Goal: Task Accomplishment & Management: Use online tool/utility

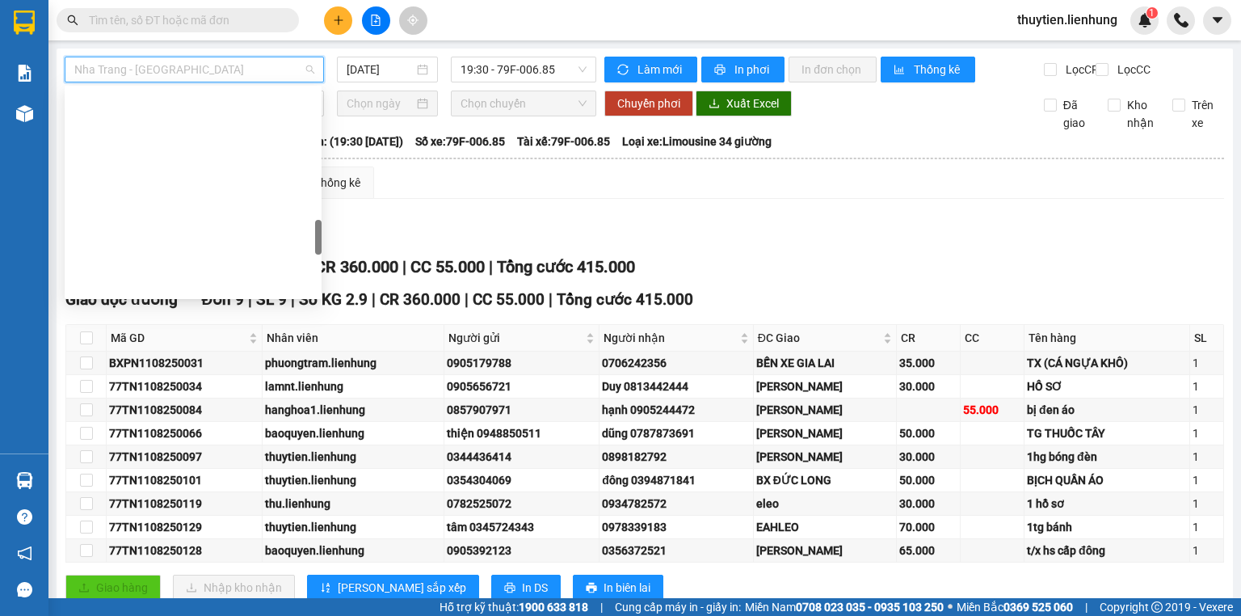
scroll to position [976, 0]
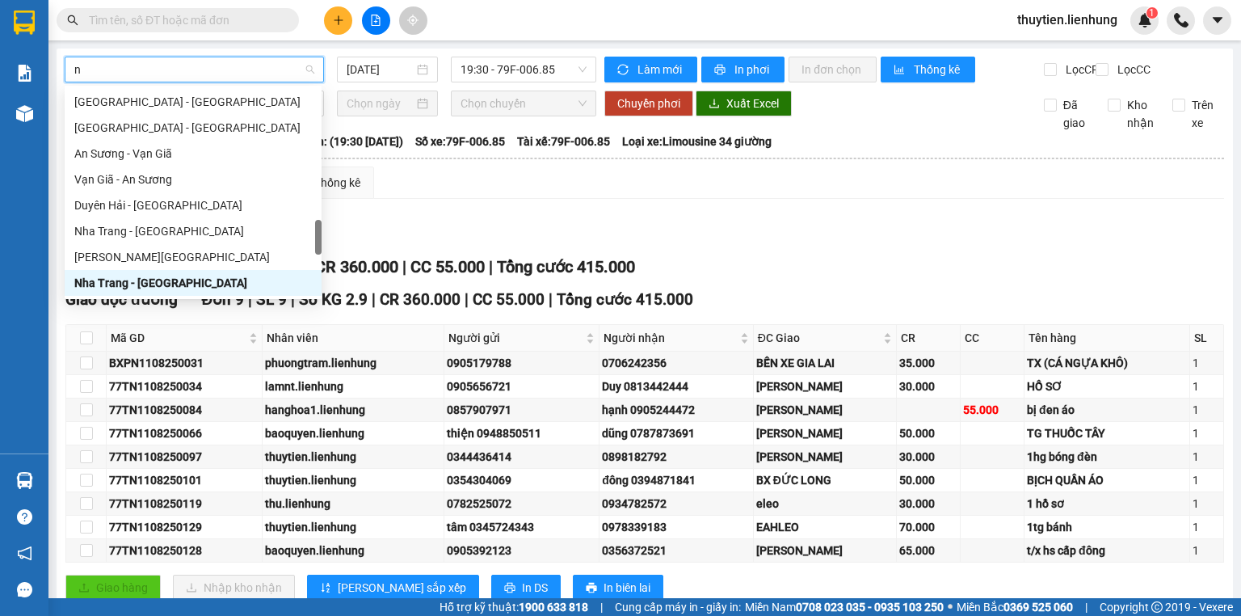
type input "ni"
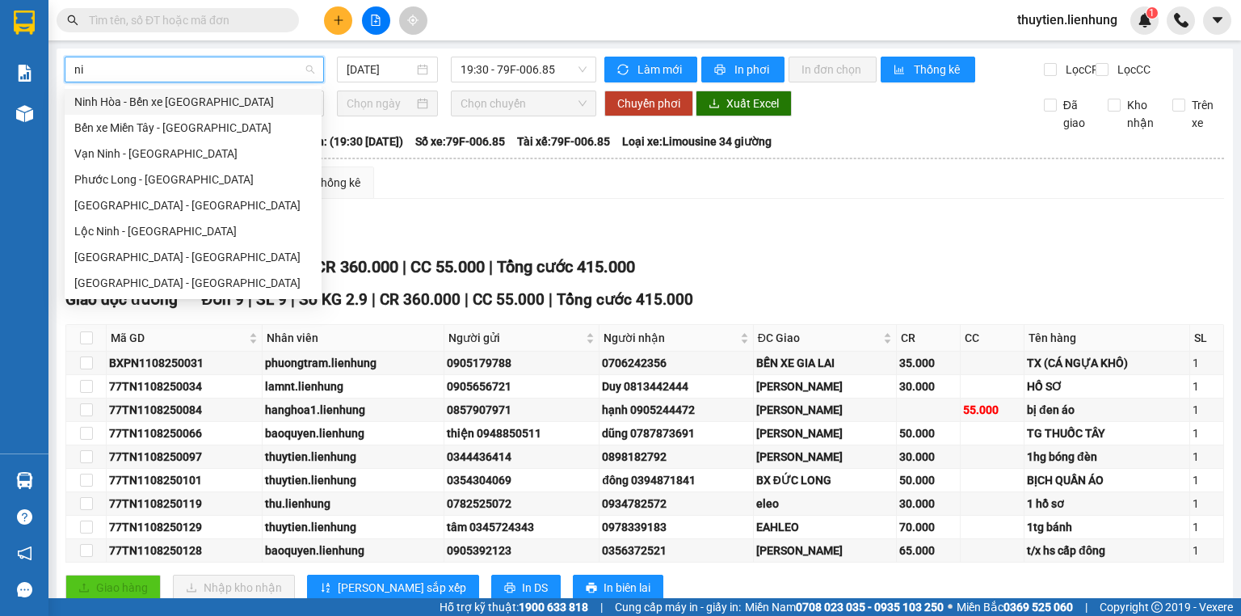
scroll to position [0, 0]
click at [219, 103] on div "Ninh Hòa - Bến xe [GEOGRAPHIC_DATA]" at bounding box center [192, 102] width 237 height 18
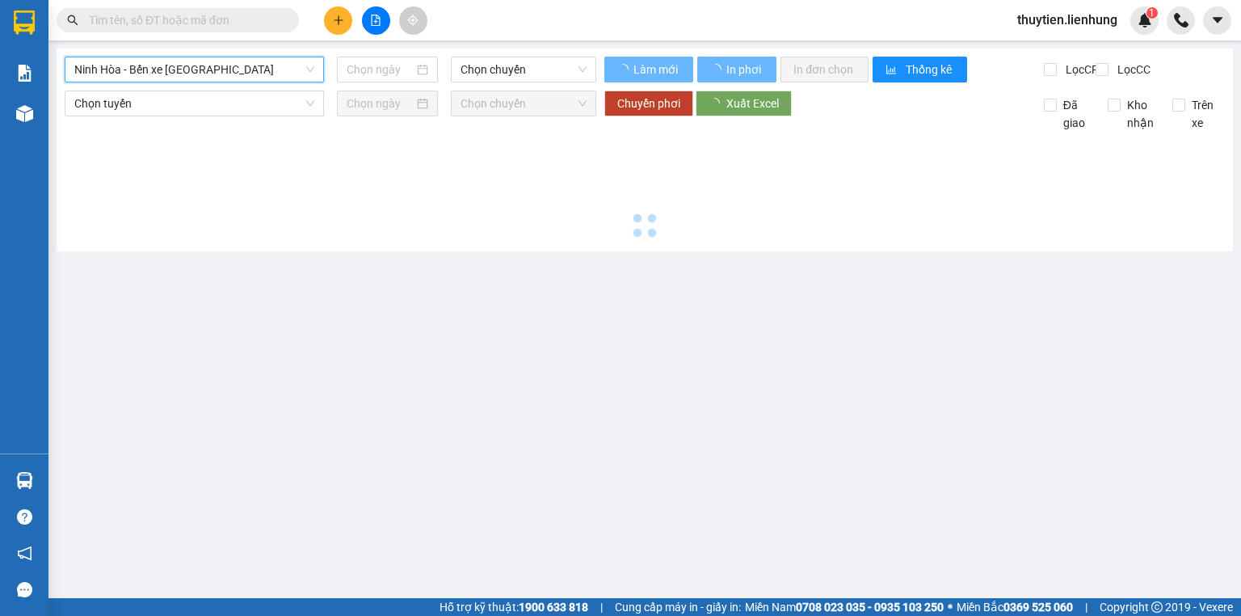
type input "[DATE]"
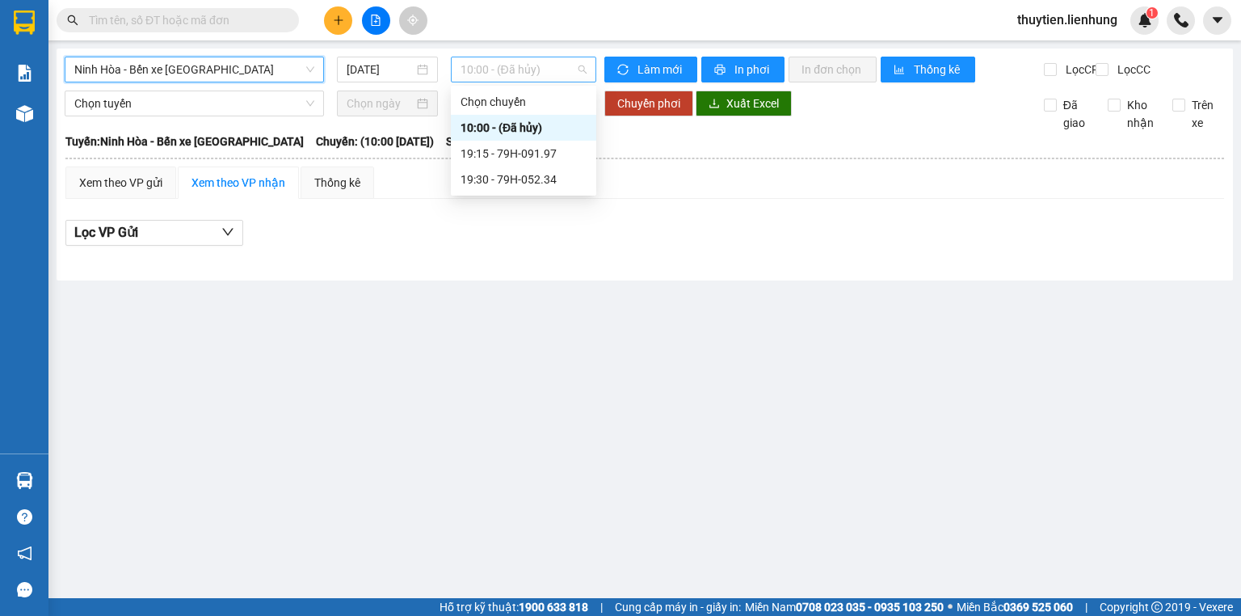
drag, startPoint x: 465, startPoint y: 74, endPoint x: 485, endPoint y: 130, distance: 60.0
click at [465, 74] on span "10:00 - (Đã hủy)" at bounding box center [523, 69] width 127 height 24
click at [480, 148] on div "19:15 - 79H-091.97" at bounding box center [523, 154] width 126 height 18
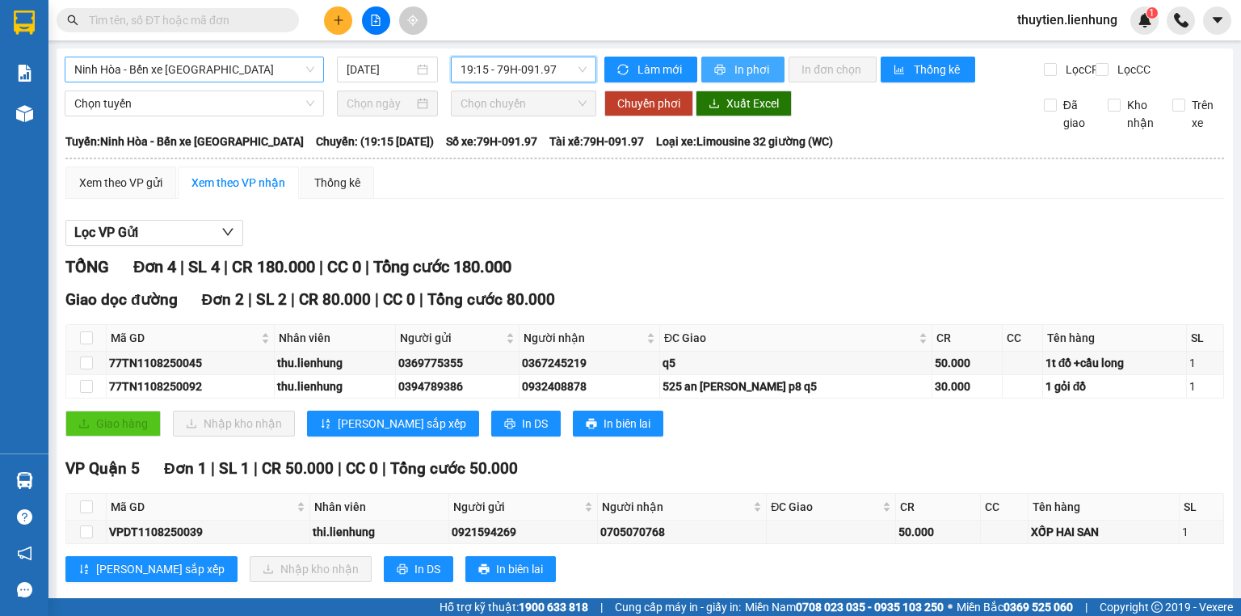
click at [740, 66] on span "In phơi" at bounding box center [752, 70] width 37 height 18
click at [233, 57] on div "Ninh Hòa - Bến xe [GEOGRAPHIC_DATA]" at bounding box center [194, 70] width 259 height 26
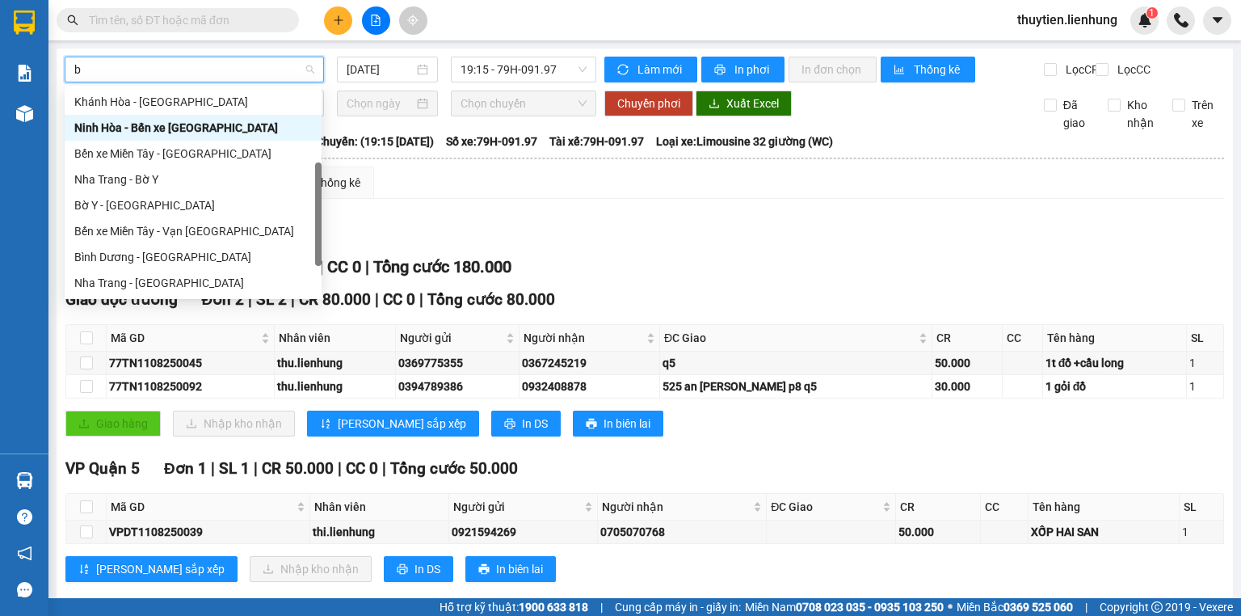
type input "bi"
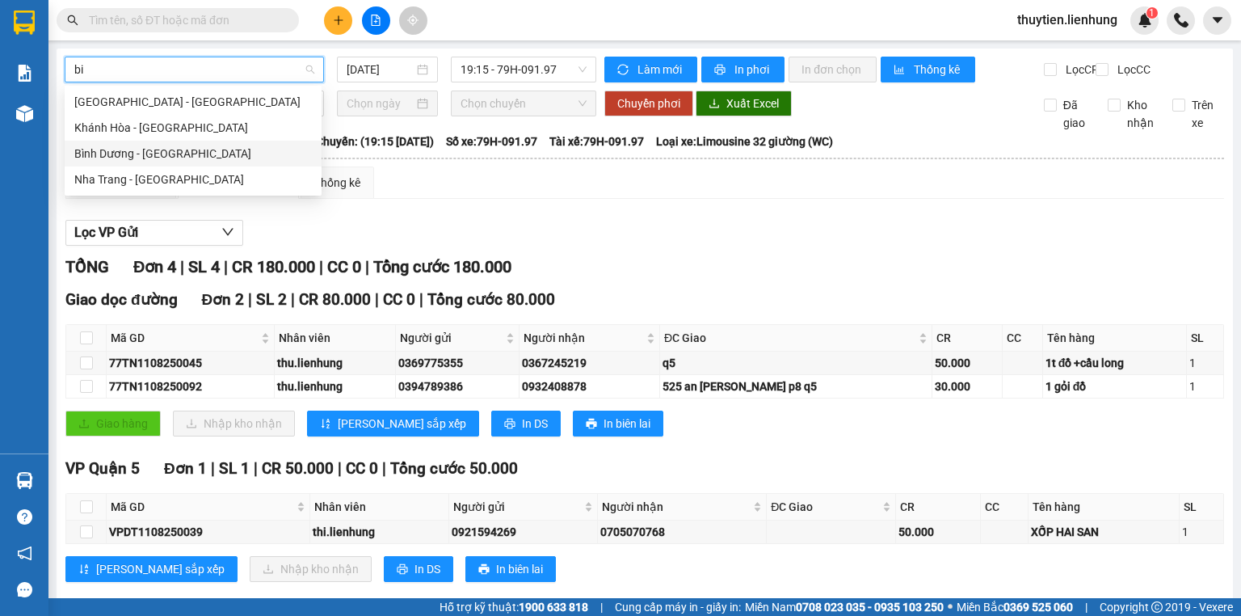
click at [251, 152] on div "Bình Dương - [GEOGRAPHIC_DATA]" at bounding box center [192, 154] width 237 height 18
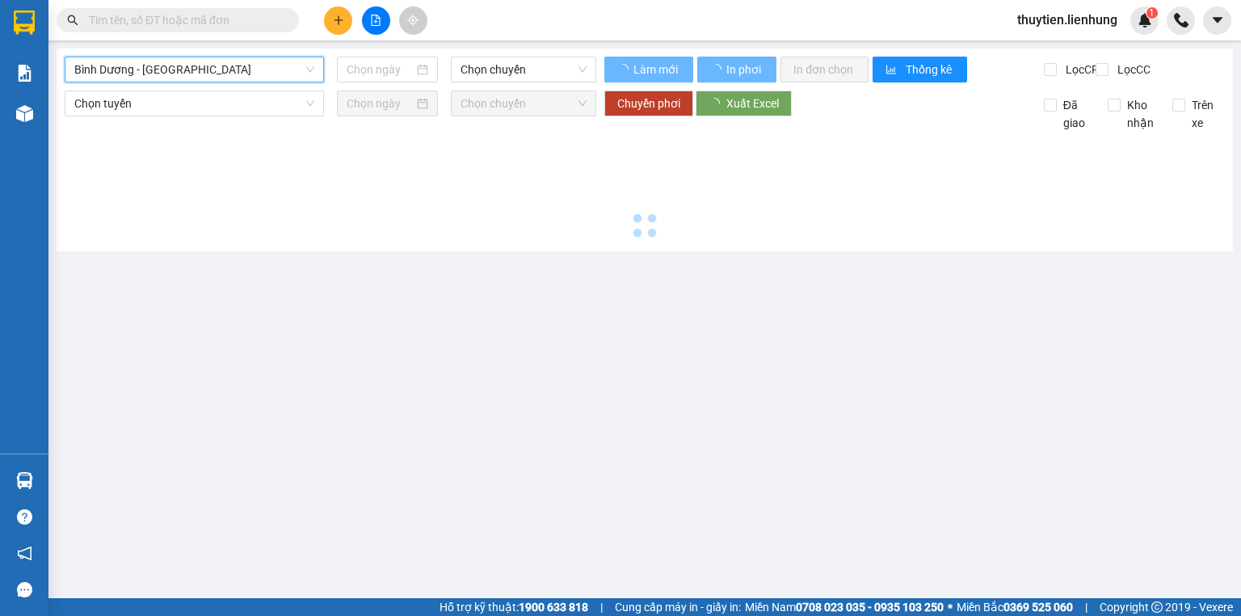
type input "[DATE]"
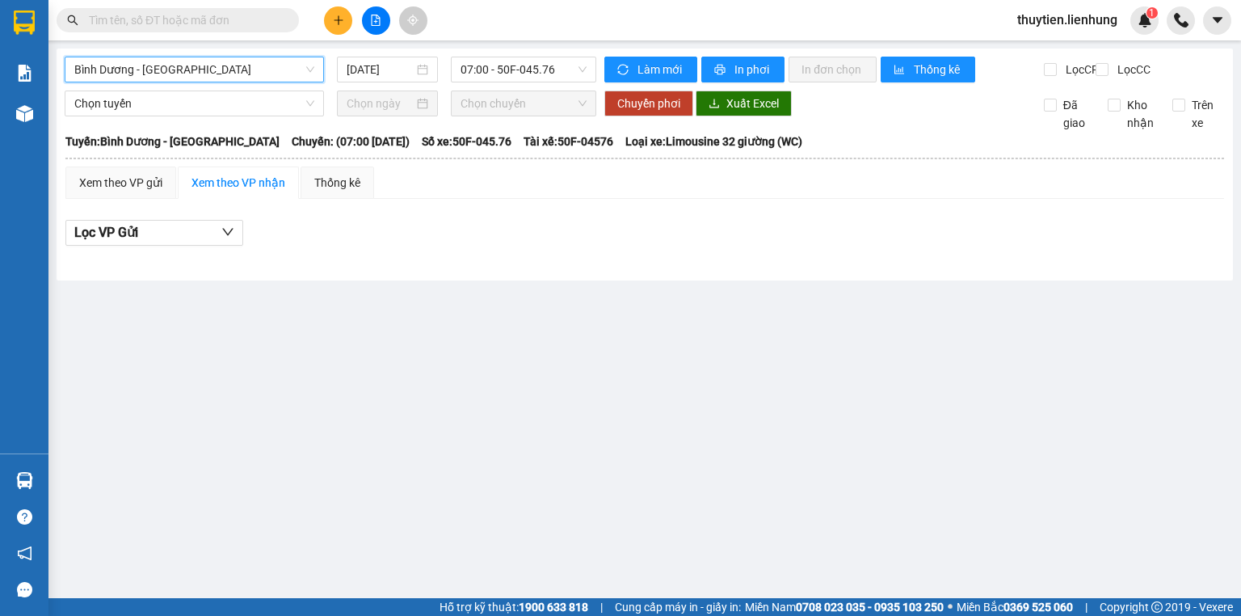
click at [250, 68] on span "Bình Dương - [GEOGRAPHIC_DATA]" at bounding box center [194, 69] width 240 height 24
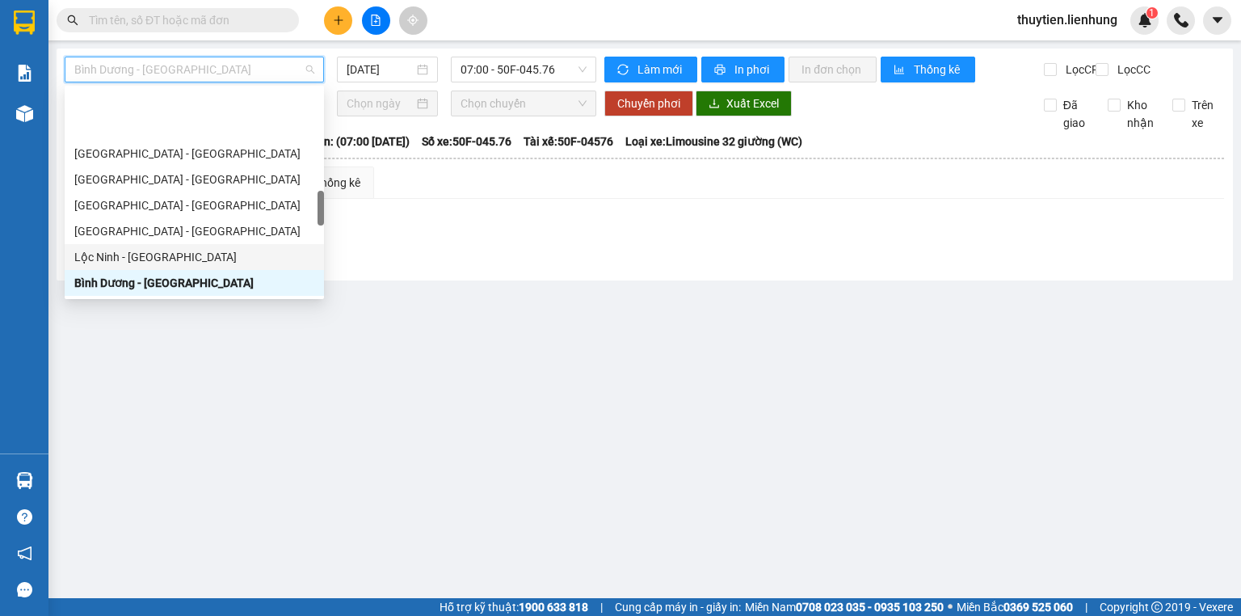
scroll to position [763, 0]
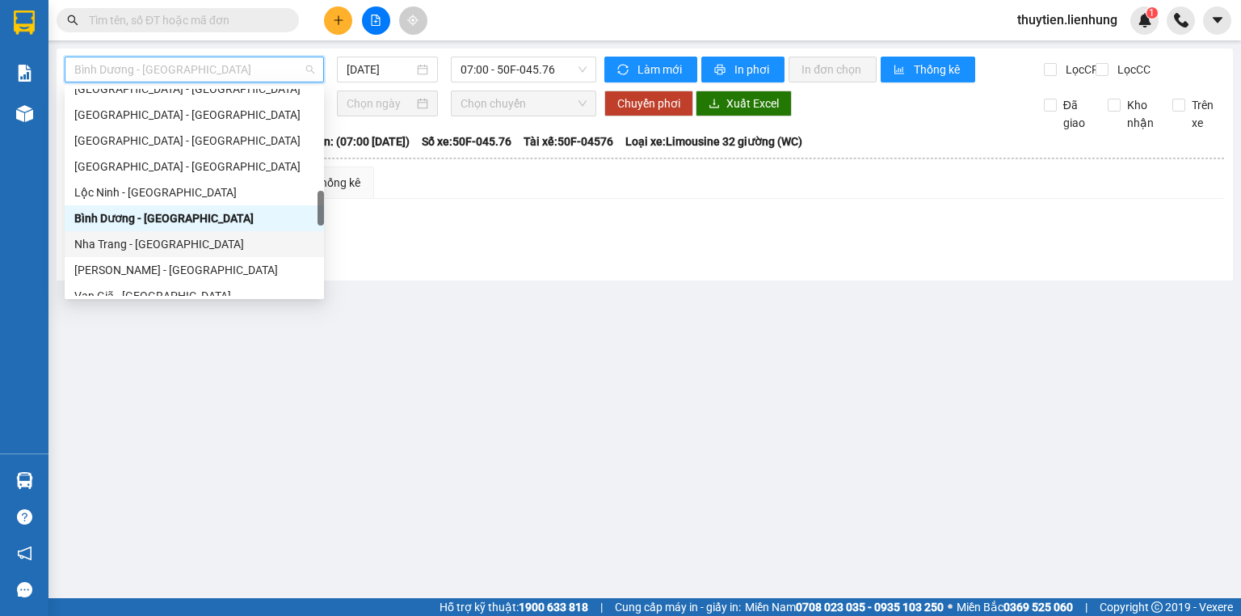
click at [202, 246] on div "Nha Trang - [GEOGRAPHIC_DATA]" at bounding box center [194, 244] width 240 height 18
type input "[DATE]"
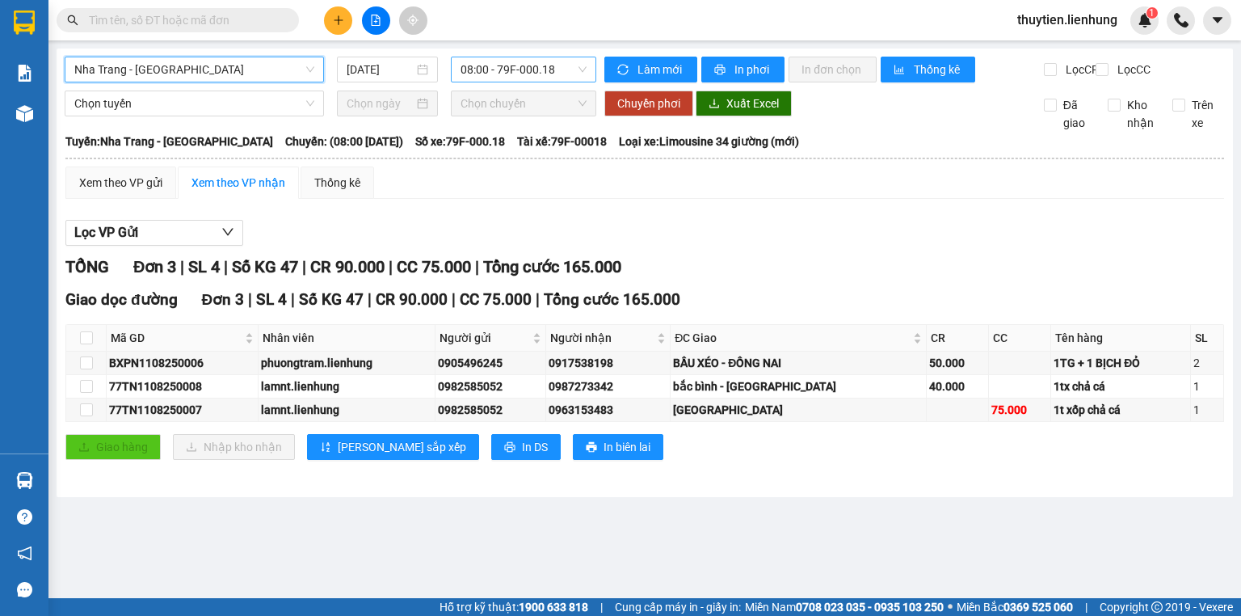
click at [453, 68] on div "08:00 - 79F-000.18" at bounding box center [524, 70] width 146 height 26
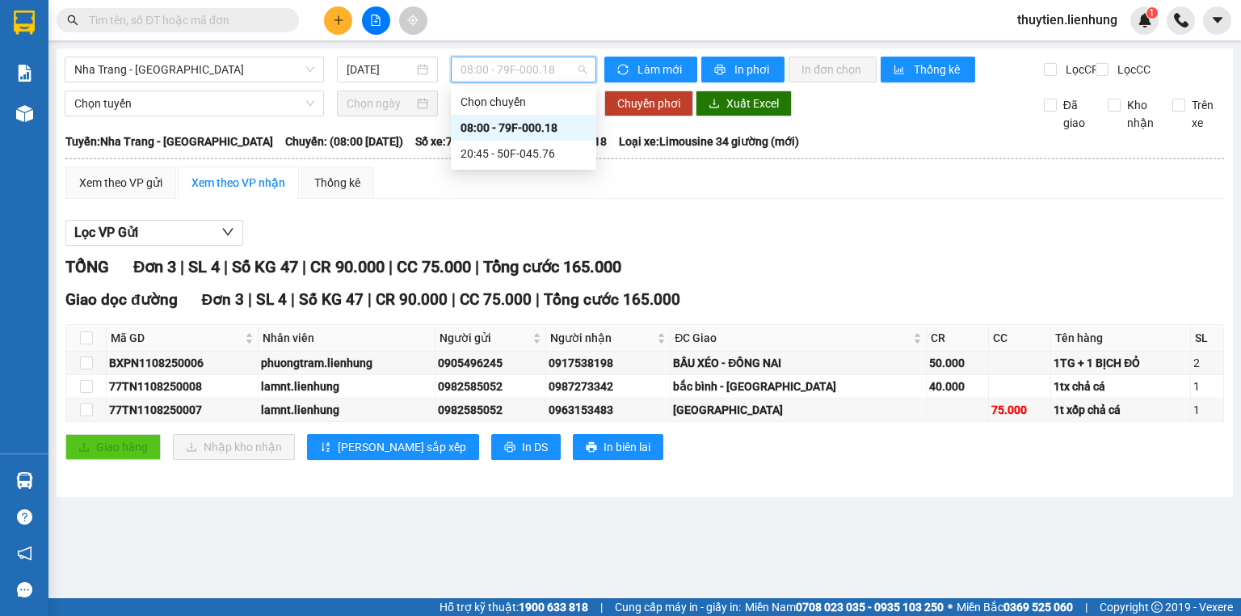
click at [469, 162] on div "20:45 - 50F-045.76" at bounding box center [523, 154] width 126 height 18
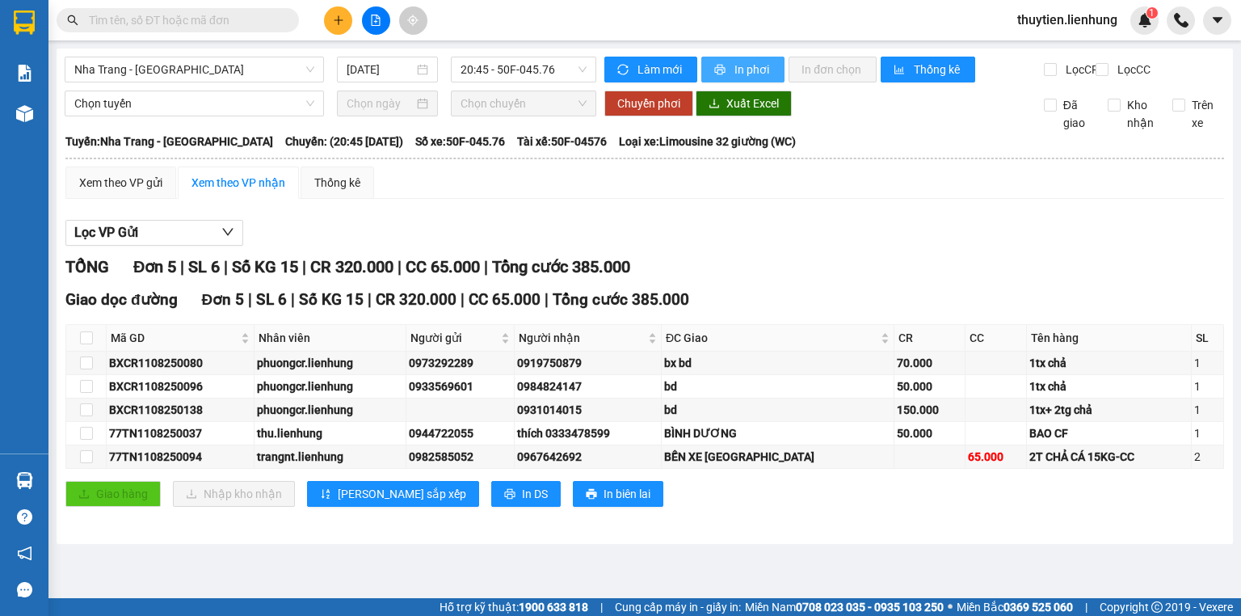
click at [752, 66] on span "In phơi" at bounding box center [752, 70] width 37 height 18
click at [533, 33] on div "Kết quả tìm kiếm ( 0 ) Bộ lọc No Data thuytien.lienhung 1" at bounding box center [620, 20] width 1241 height 40
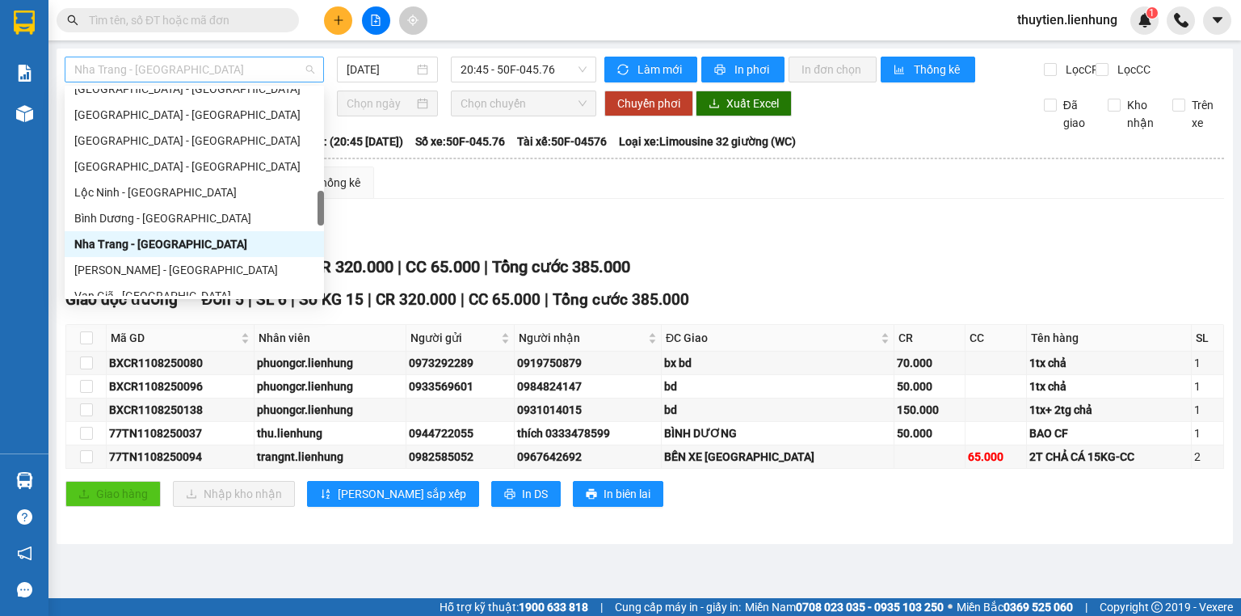
click at [291, 71] on span "Nha Trang - [GEOGRAPHIC_DATA]" at bounding box center [194, 69] width 240 height 24
type input "p"
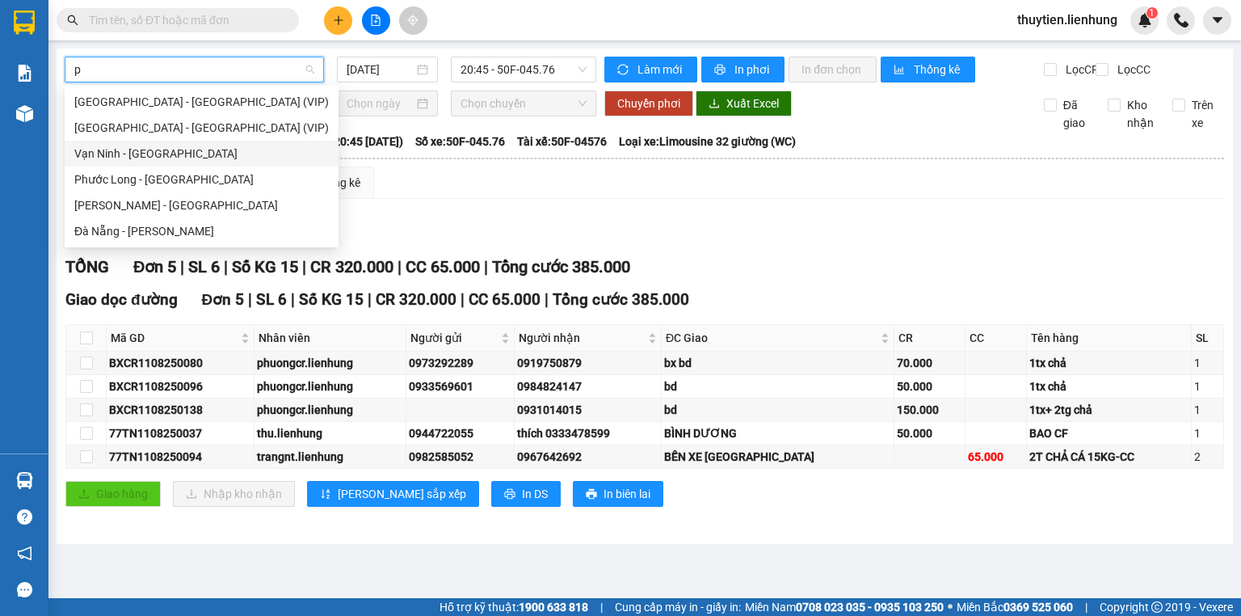
drag, startPoint x: 190, startPoint y: 162, endPoint x: 198, endPoint y: 162, distance: 8.1
click at [198, 162] on div "Vạn Ninh - [GEOGRAPHIC_DATA]" at bounding box center [202, 154] width 274 height 26
type input "[DATE]"
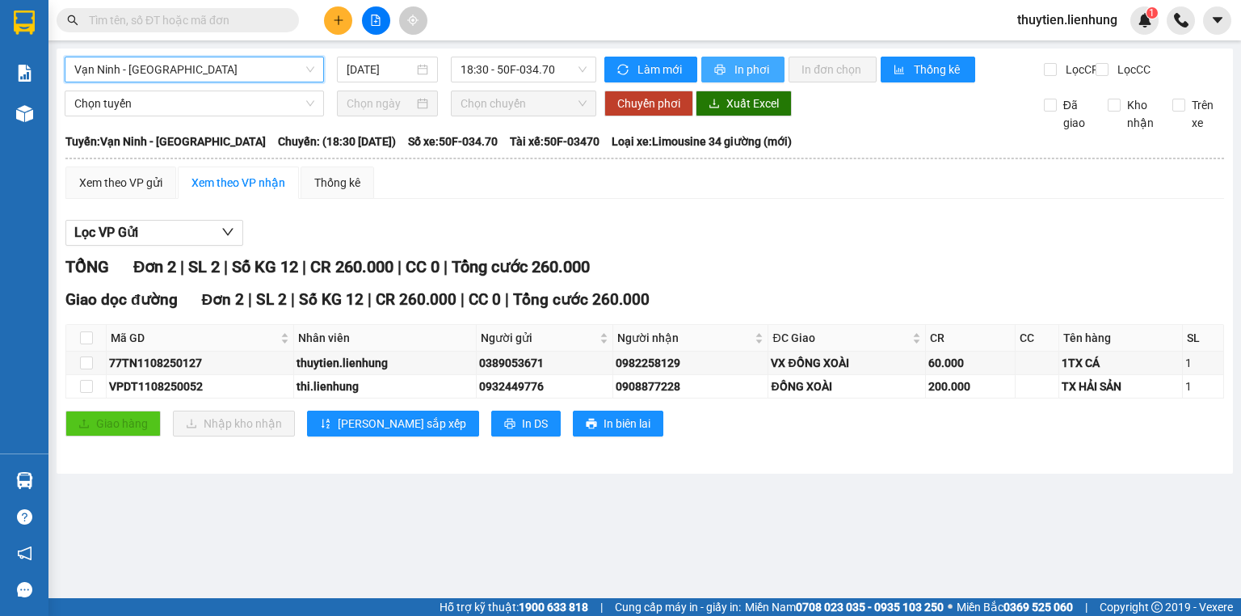
click at [757, 67] on span "In phơi" at bounding box center [752, 70] width 37 height 18
click at [258, 67] on span "Vạn Ninh - [GEOGRAPHIC_DATA]" at bounding box center [194, 69] width 240 height 24
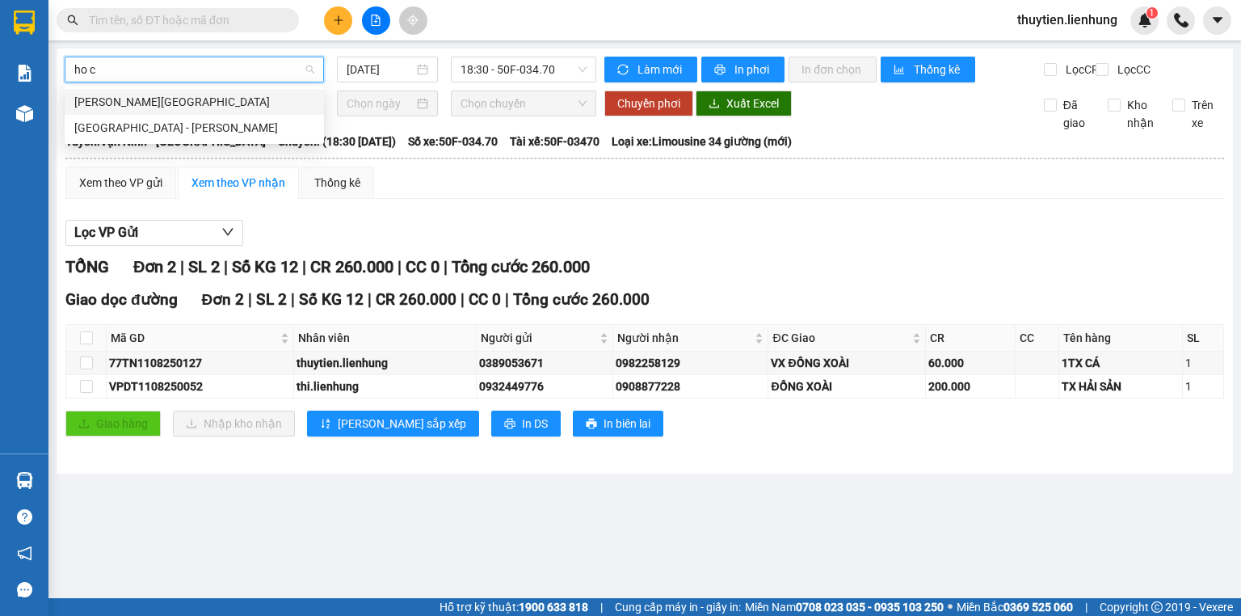
type input "ho ch"
click at [171, 132] on div "[GEOGRAPHIC_DATA] - [PERSON_NAME]" at bounding box center [194, 128] width 240 height 18
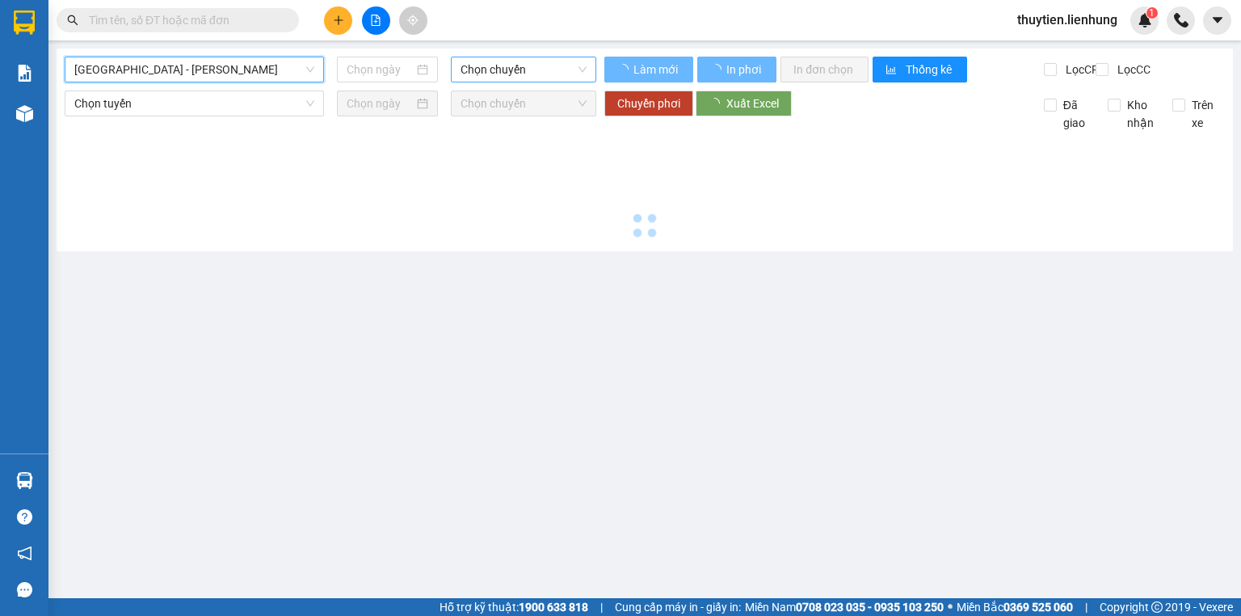
type input "[DATE]"
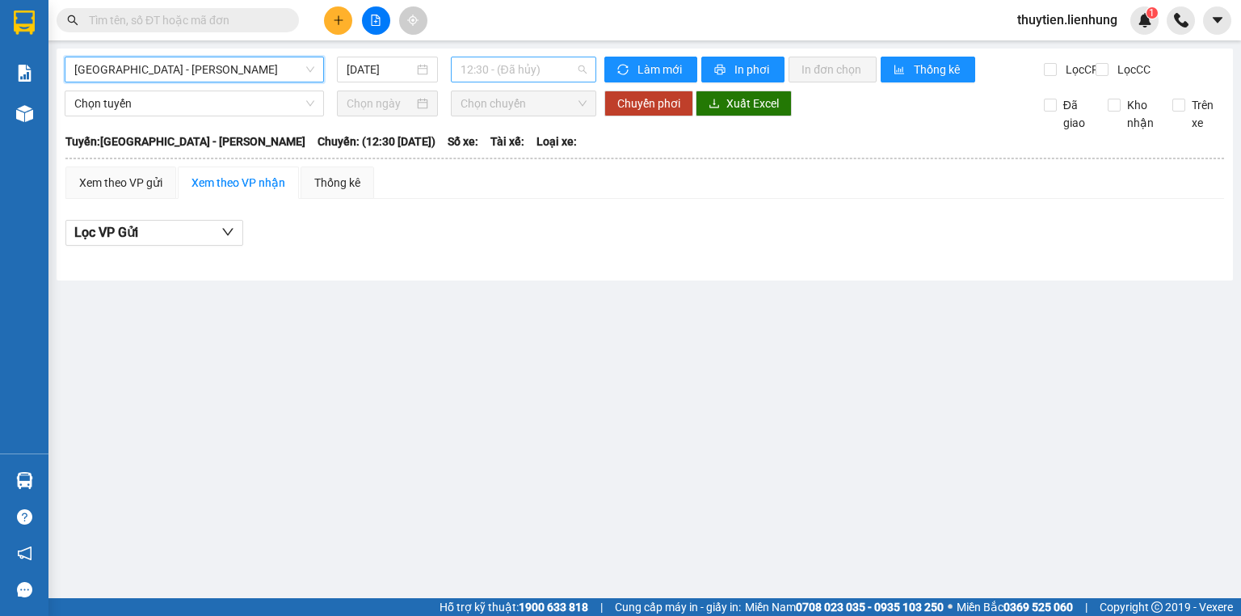
click at [549, 71] on span "12:30 - (Đã hủy)" at bounding box center [523, 69] width 127 height 24
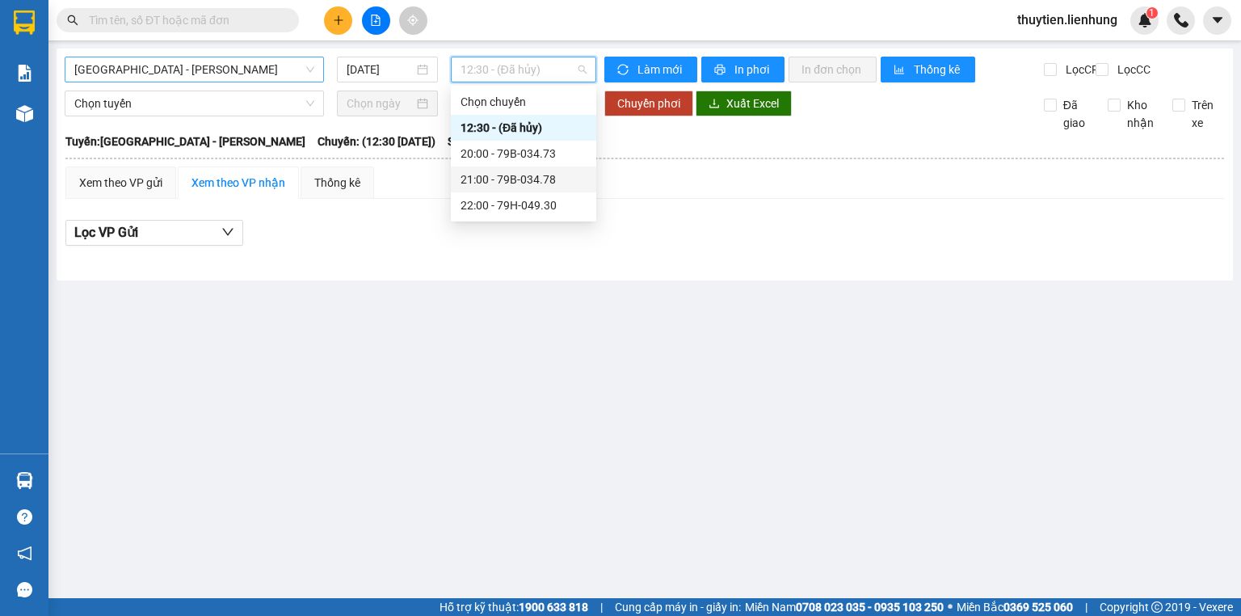
click at [491, 181] on div "21:00 - 79B-034.78" at bounding box center [523, 179] width 126 height 18
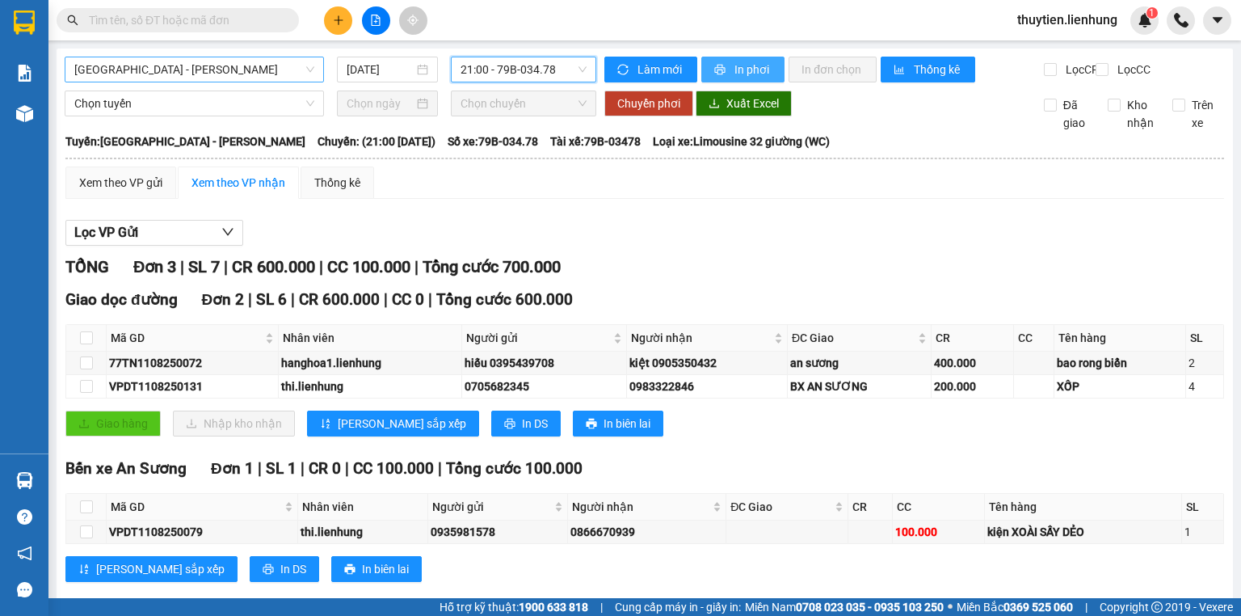
click at [746, 73] on span "In phơi" at bounding box center [752, 70] width 37 height 18
click at [179, 78] on span "[GEOGRAPHIC_DATA] - [PERSON_NAME]" at bounding box center [194, 69] width 240 height 24
type input "da"
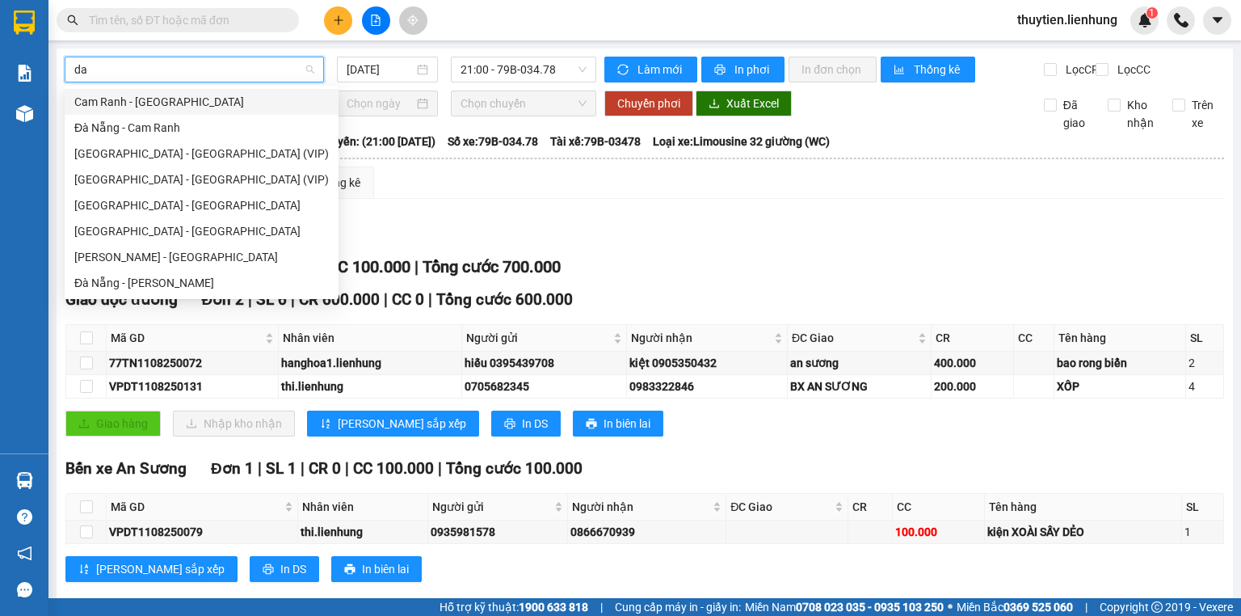
scroll to position [0, 0]
click at [168, 128] on div "Đà Nẵng - Cam Ranh" at bounding box center [201, 128] width 254 height 18
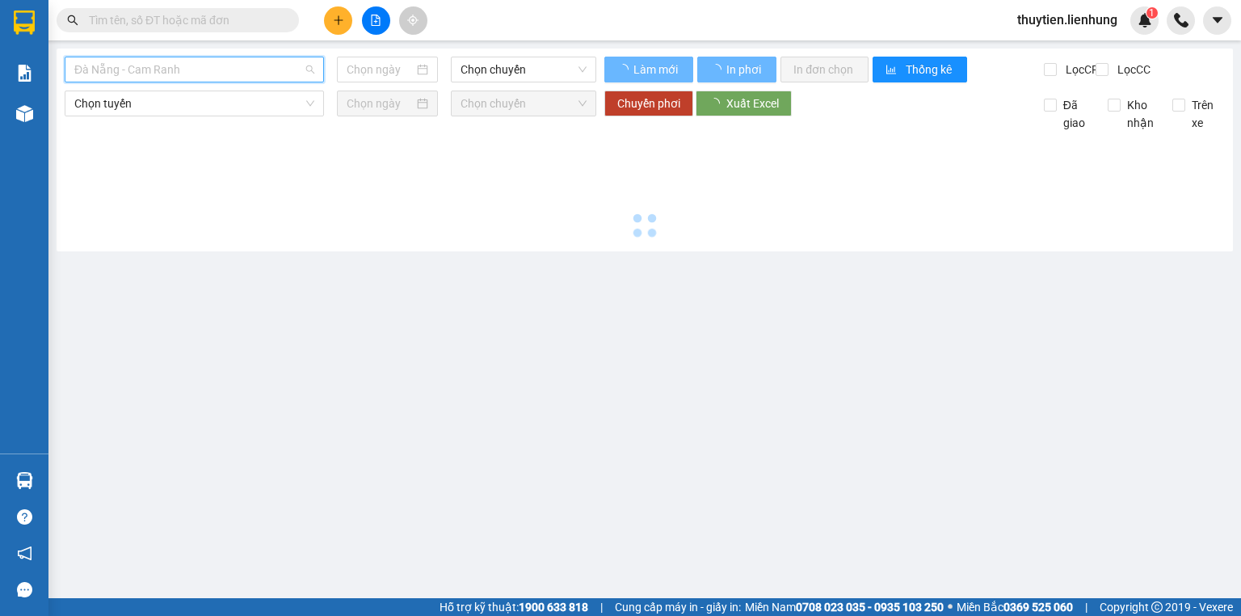
click at [168, 61] on span "Đà Nẵng - Cam Ranh" at bounding box center [194, 69] width 240 height 24
type input "[DATE]"
type input "da"
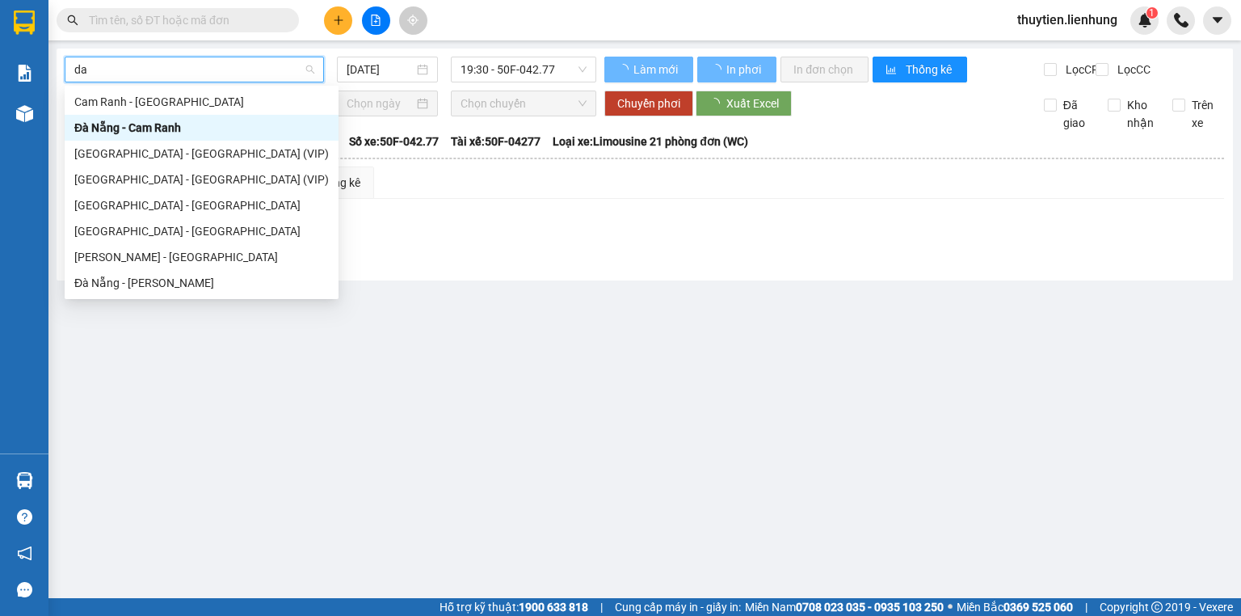
scroll to position [0, 0]
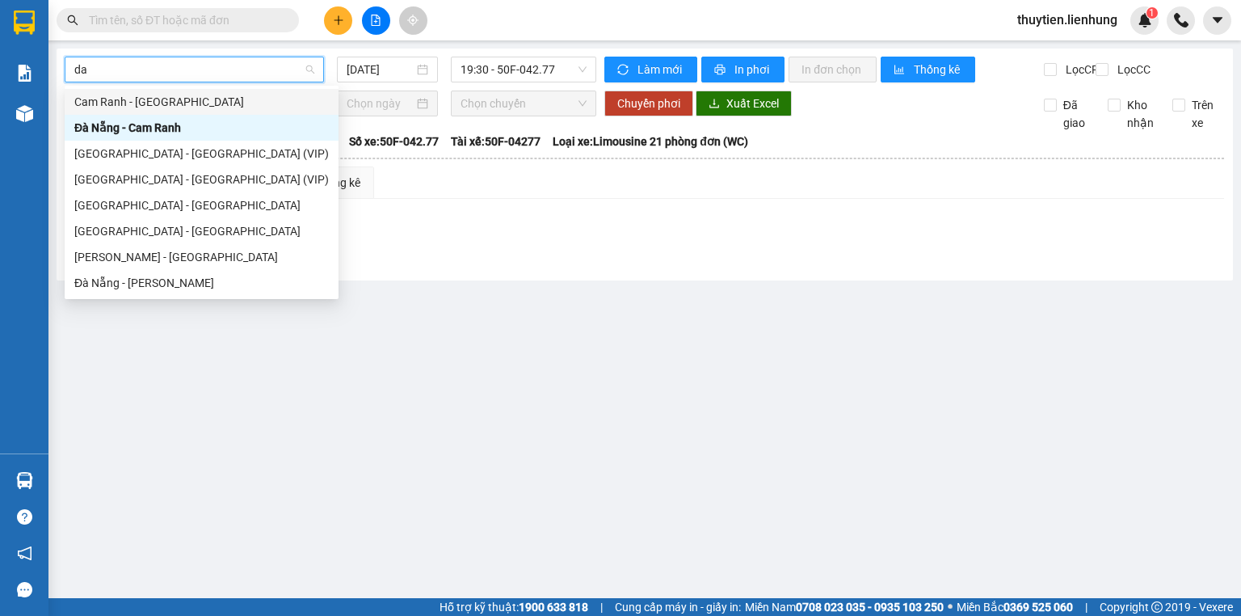
click at [163, 102] on div "Cam Ranh - [GEOGRAPHIC_DATA]" at bounding box center [201, 102] width 254 height 18
type input "[DATE]"
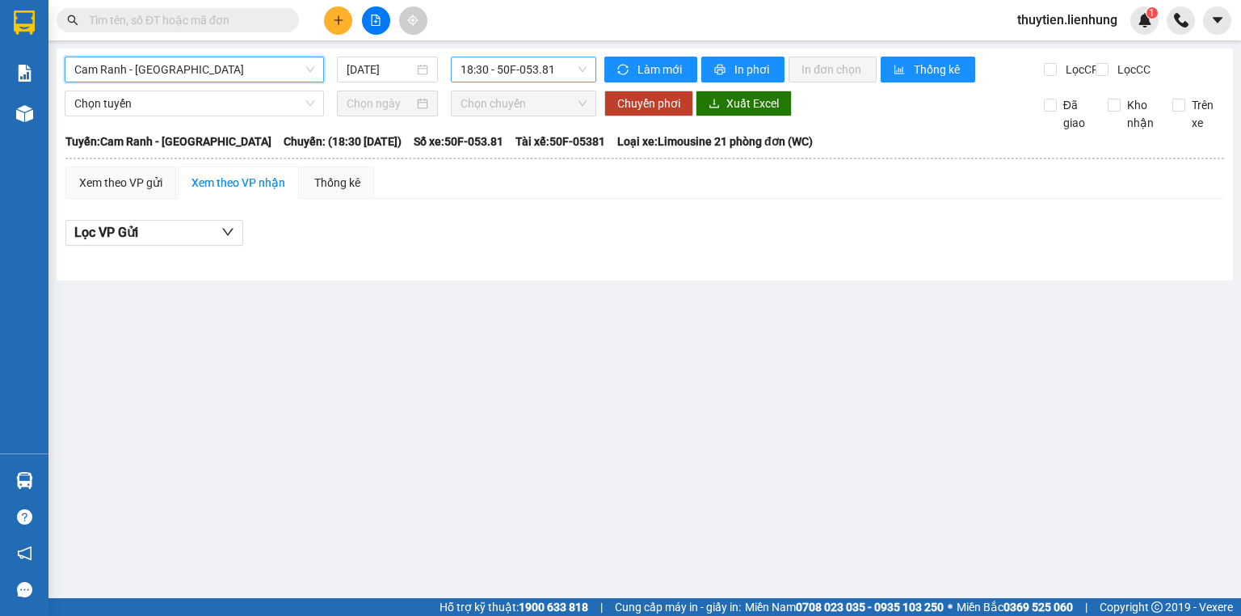
click at [494, 81] on span "18:30 - 50F-053.81" at bounding box center [523, 69] width 127 height 24
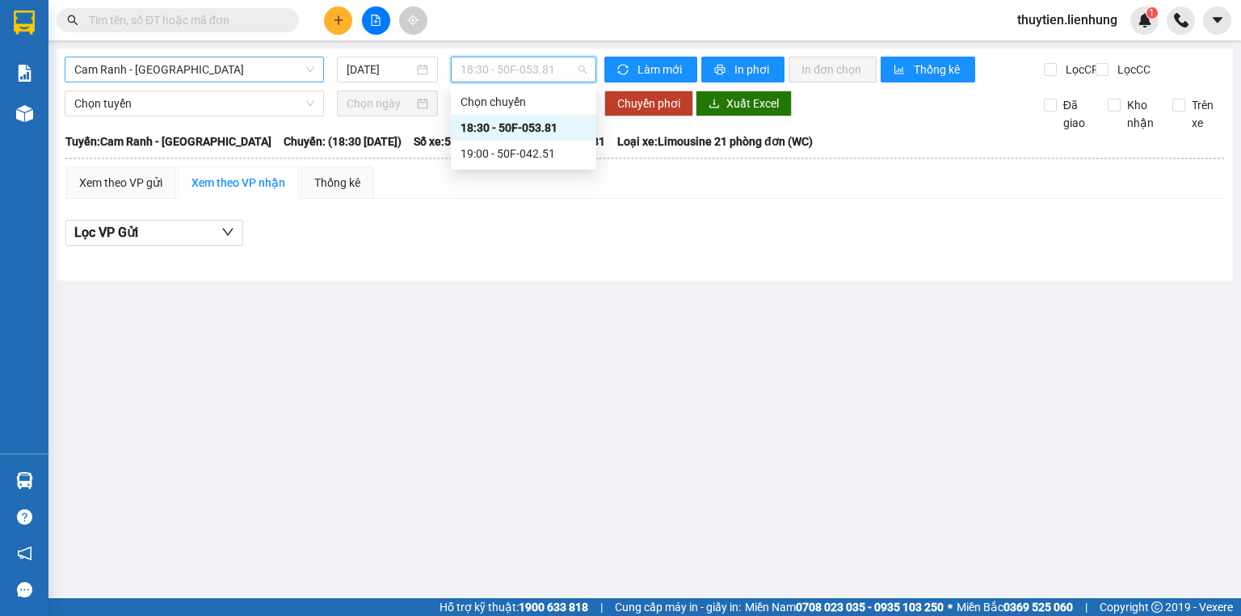
click at [496, 149] on div "19:00 - 50F-042.51" at bounding box center [523, 154] width 126 height 18
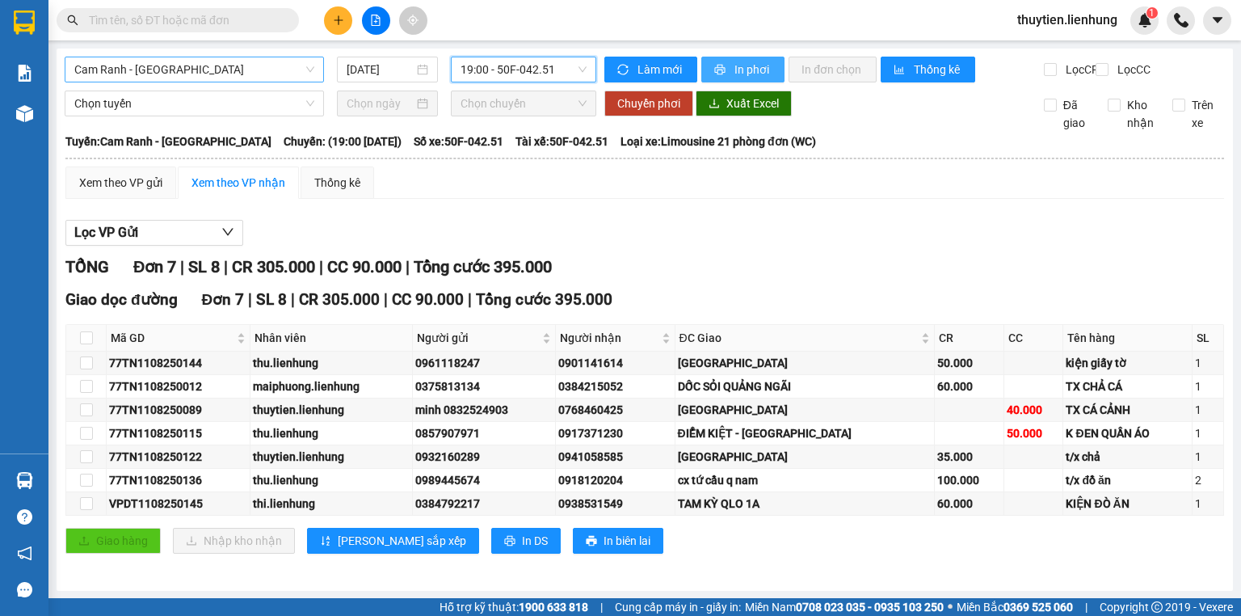
click at [748, 76] on span "In phơi" at bounding box center [752, 70] width 37 height 18
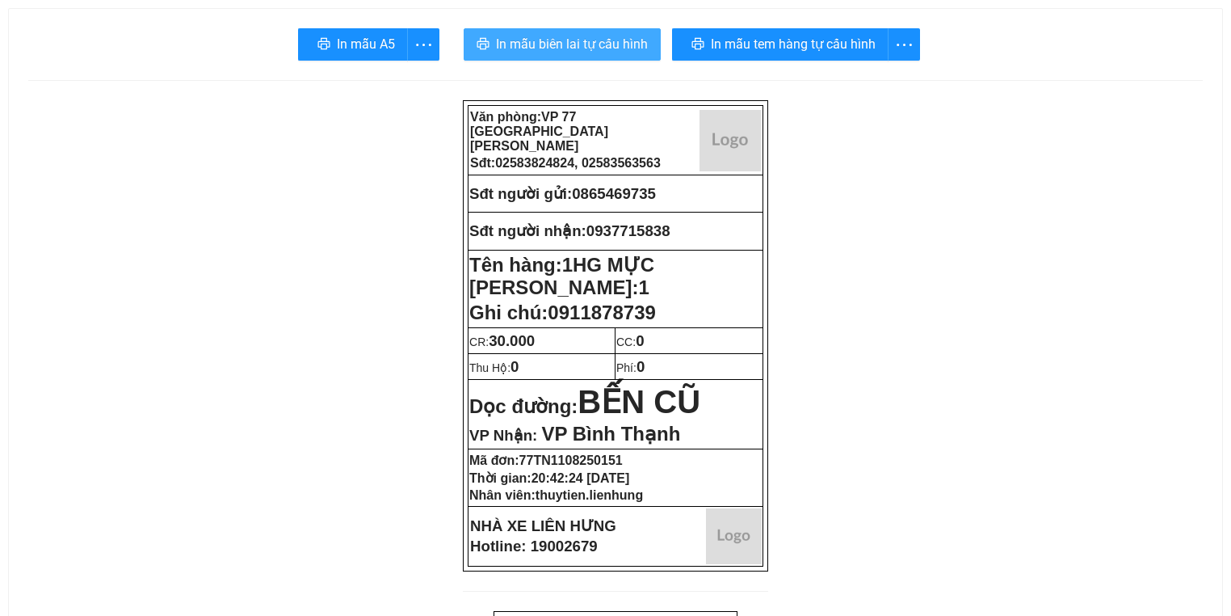
click at [506, 43] on span "In mẫu biên lai tự cấu hình" at bounding box center [572, 44] width 152 height 20
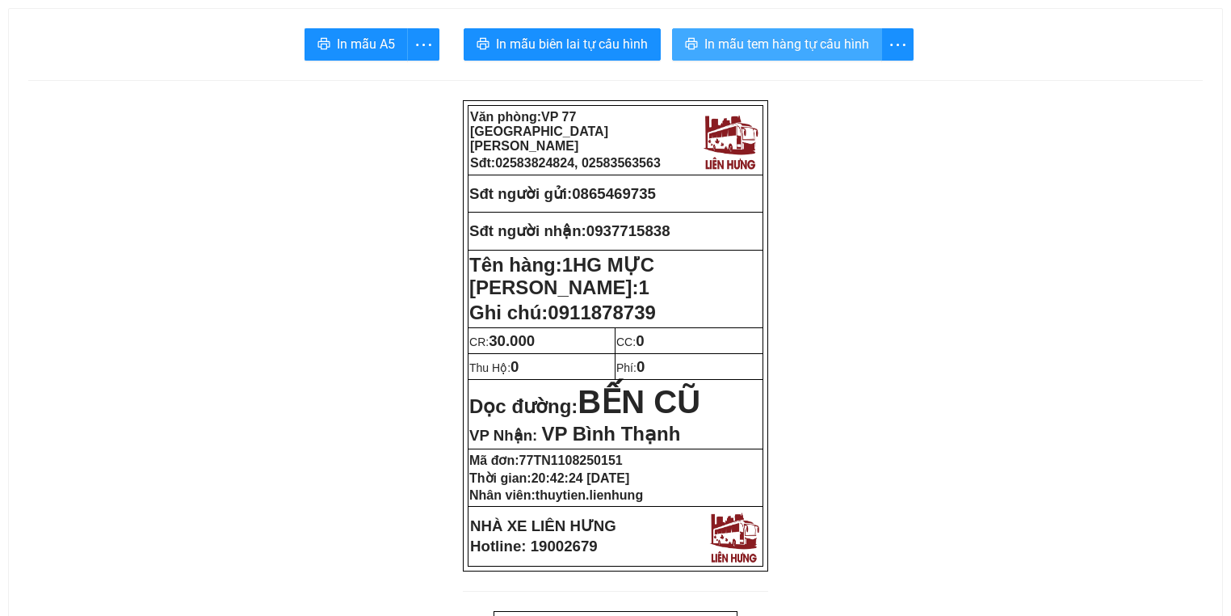
click at [698, 44] on icon "printer" at bounding box center [691, 43] width 13 height 13
